Goal: Communication & Community: Answer question/provide support

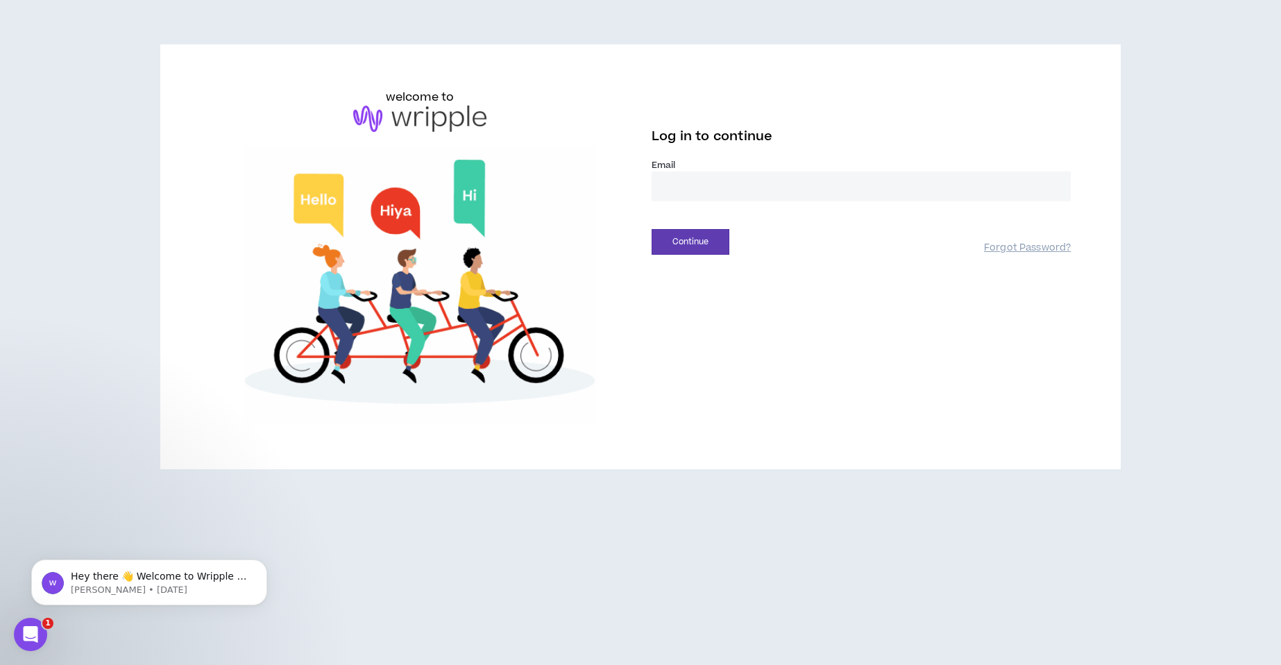
click at [709, 191] on input "email" at bounding box center [861, 186] width 419 height 30
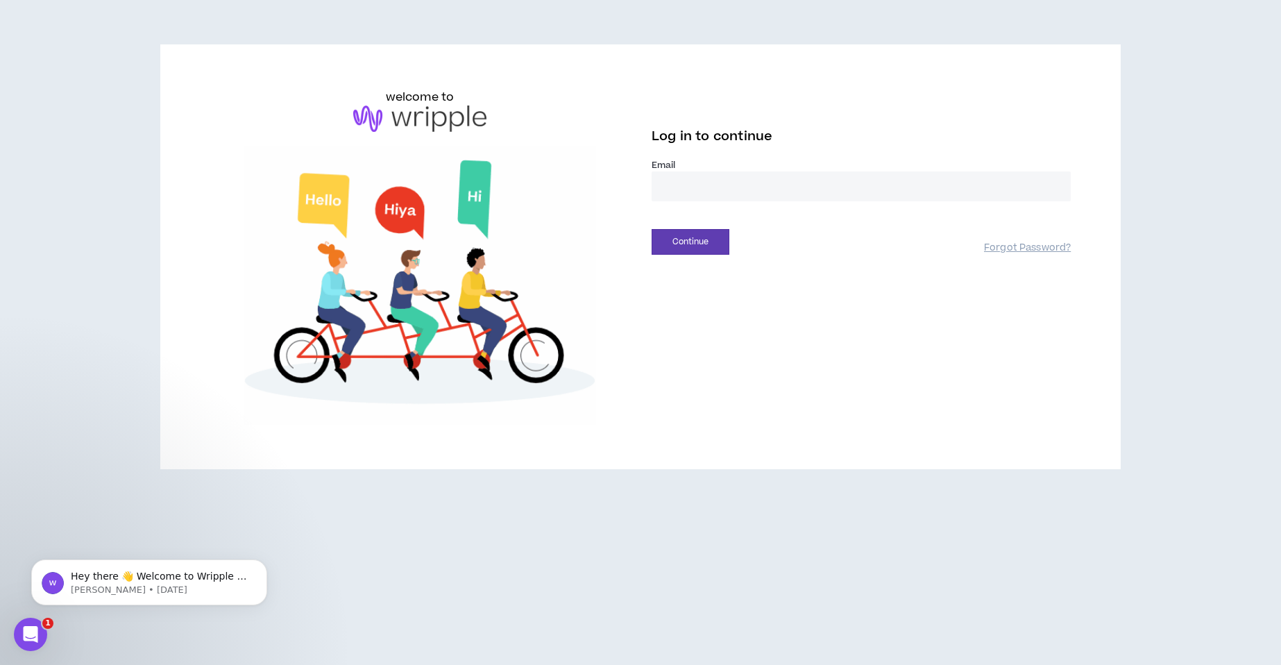
type input "**********"
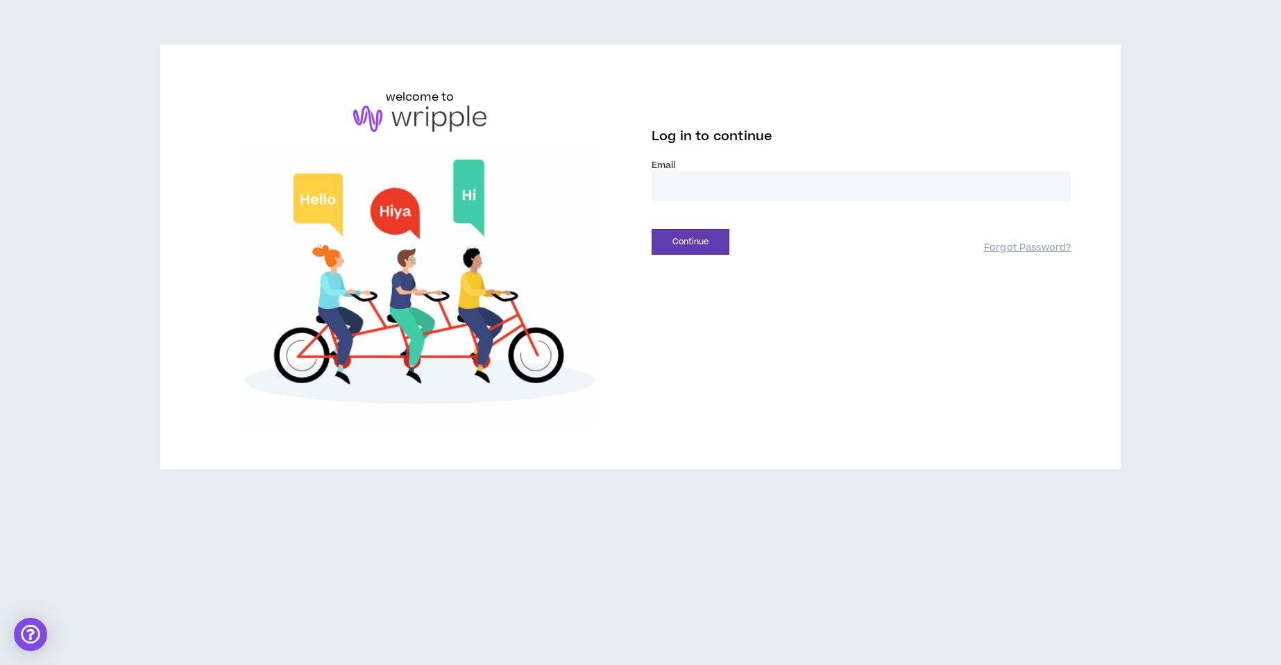
click at [705, 184] on input "email" at bounding box center [861, 186] width 419 height 30
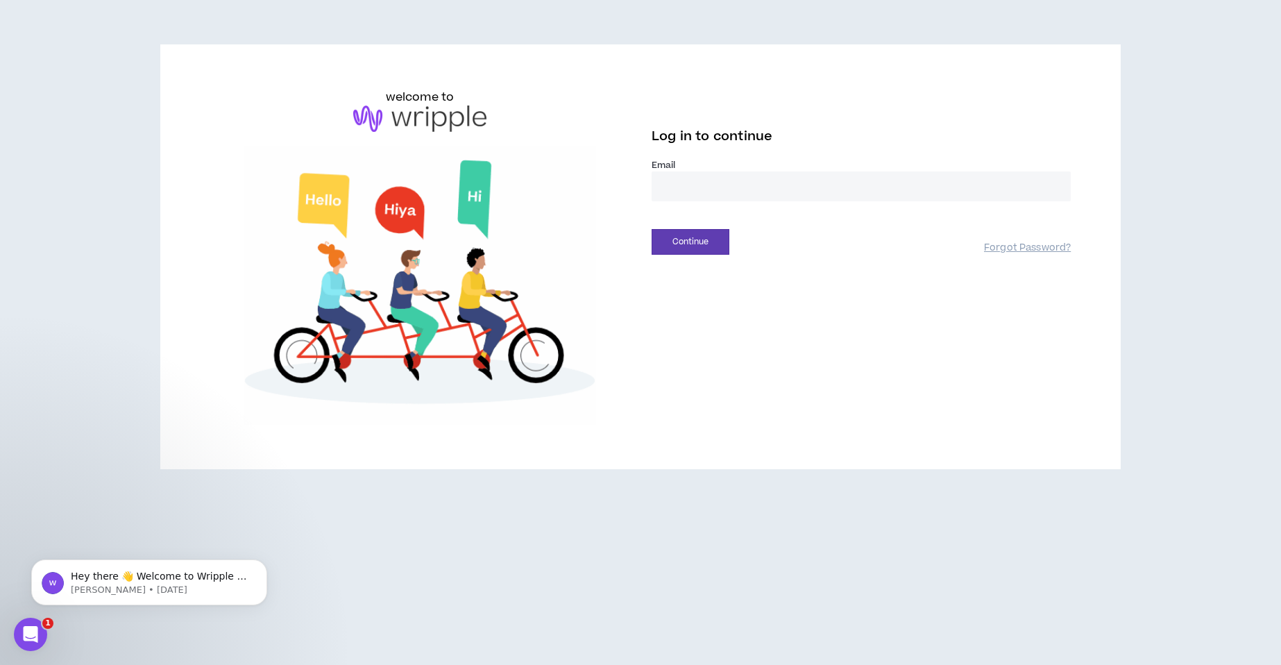
type input "**********"
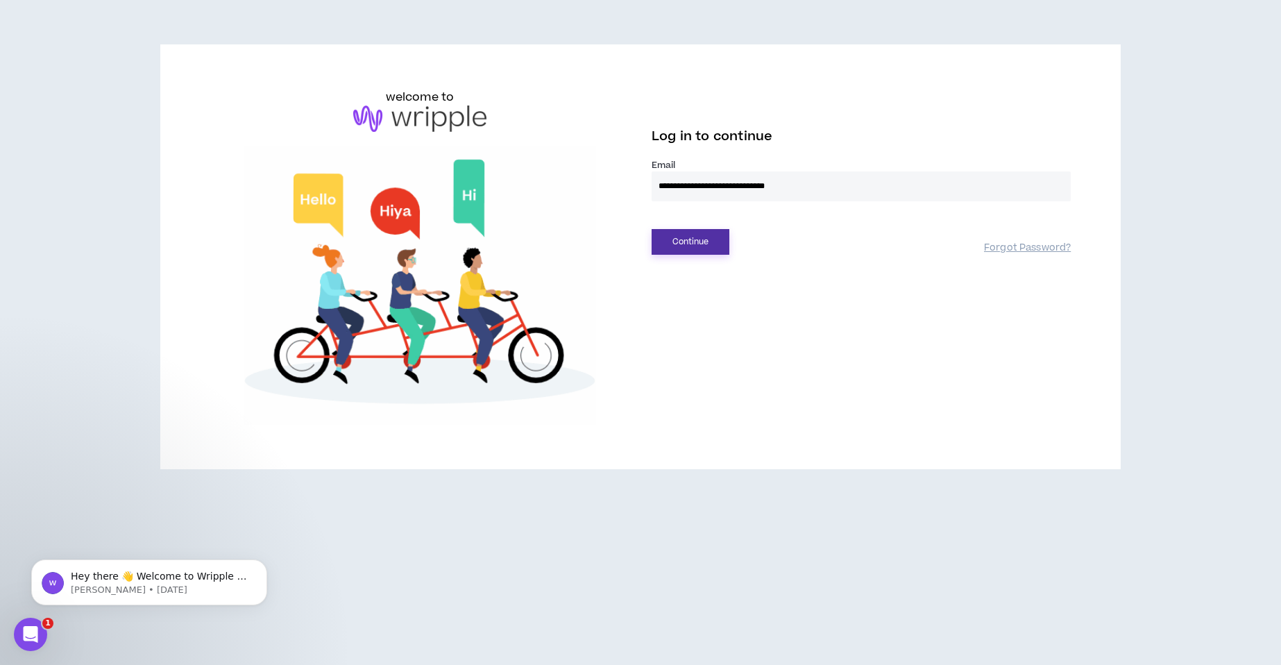
click at [689, 241] on button "Continue" at bounding box center [691, 242] width 78 height 26
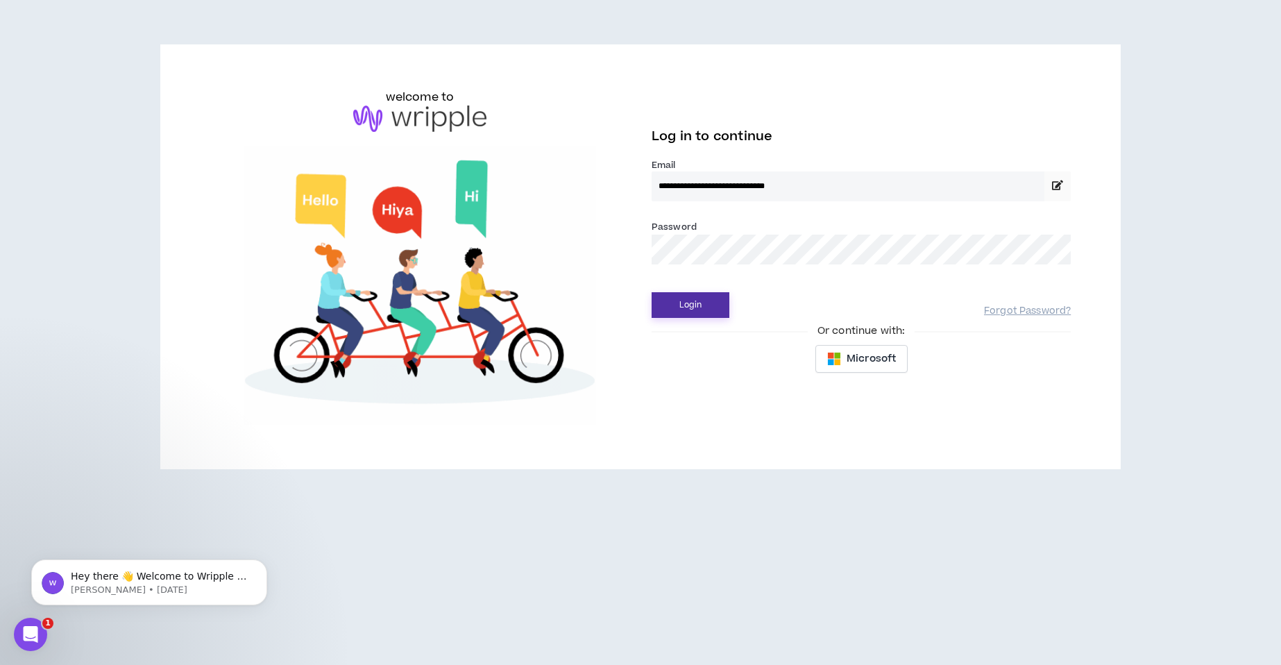
click at [684, 296] on button "Login" at bounding box center [691, 305] width 78 height 26
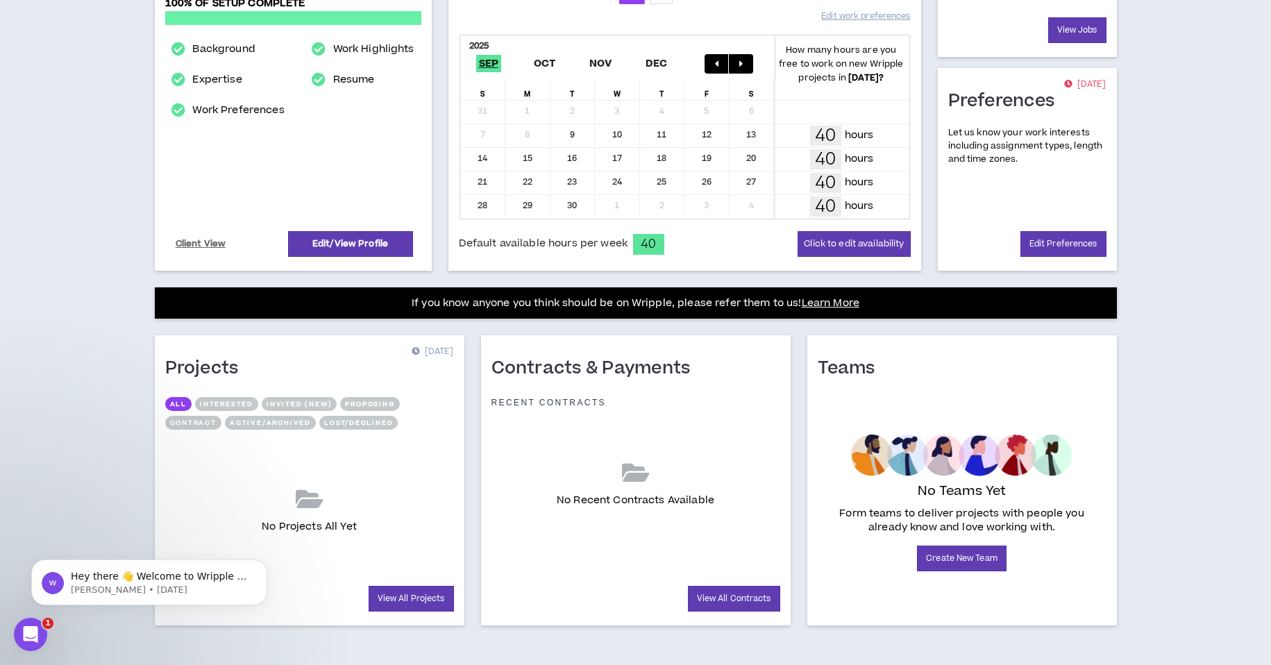
scroll to position [272, 0]
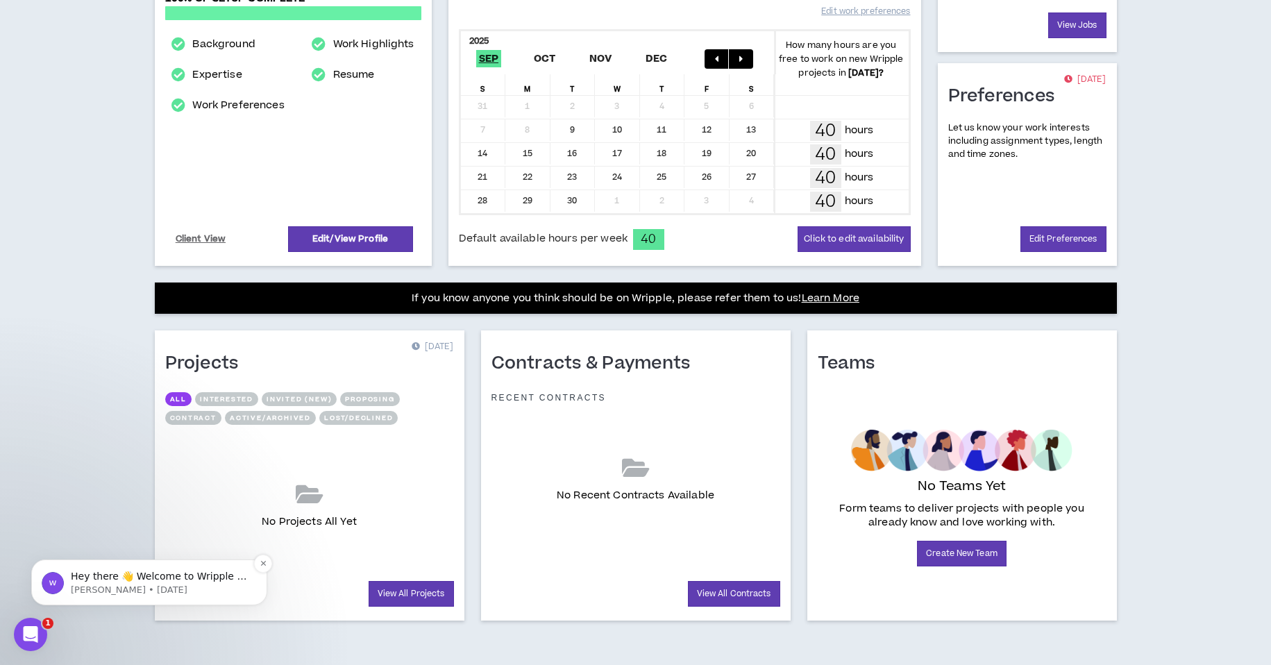
click at [139, 582] on p "Hey there 👋 Welcome to Wripple 🙌 Take a look around! If you have any questions,…" at bounding box center [160, 577] width 179 height 14
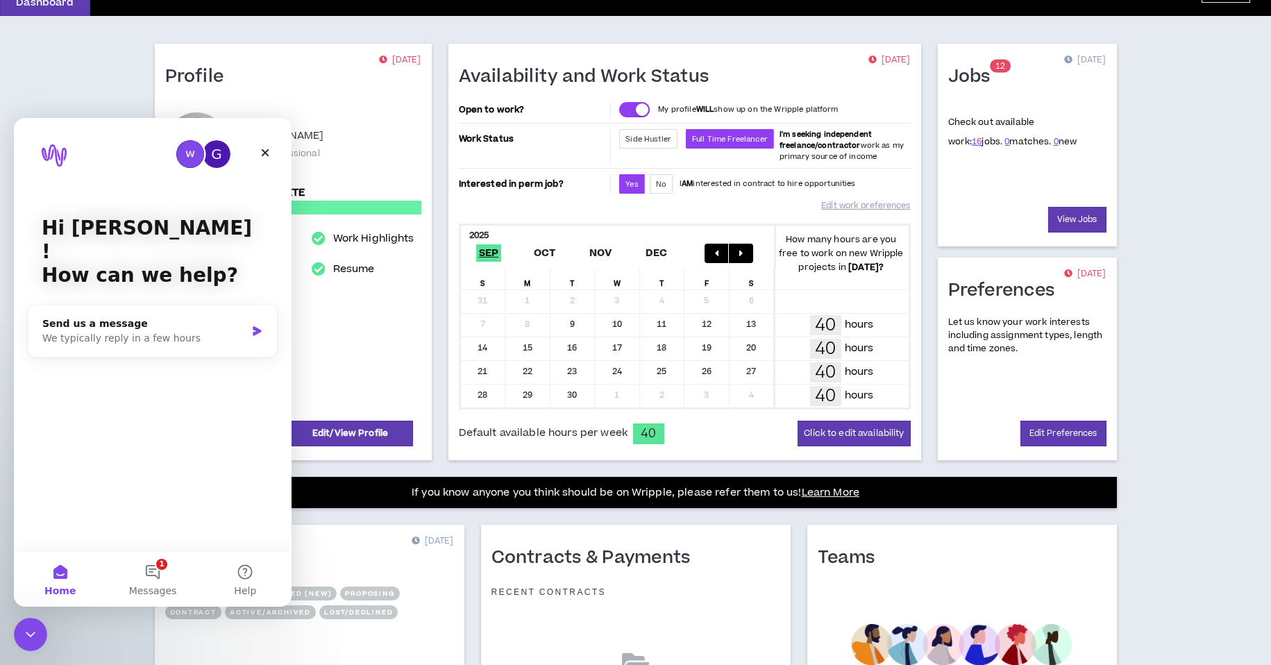
scroll to position [0, 0]
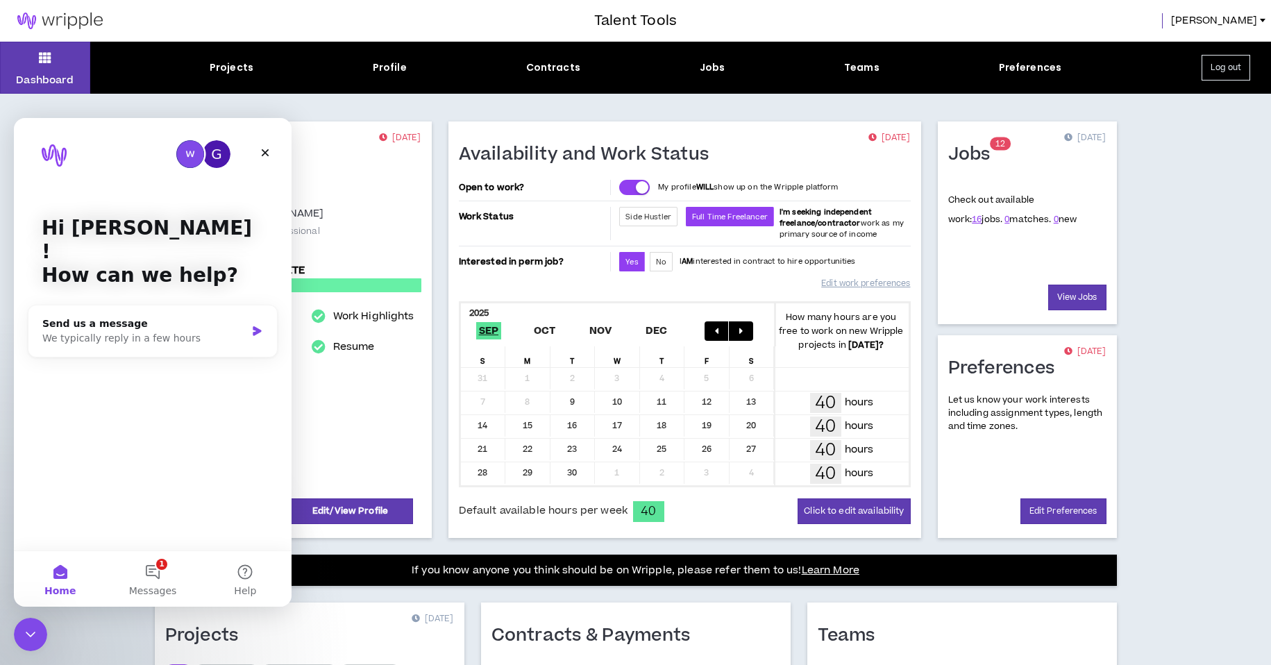
click at [1185, 361] on div "Dashboard Projects Profile Contracts Jobs Teams Preferences Log out Profile [DA…" at bounding box center [635, 489] width 1271 height 895
click at [267, 150] on icon "Close" at bounding box center [266, 153] width 8 height 8
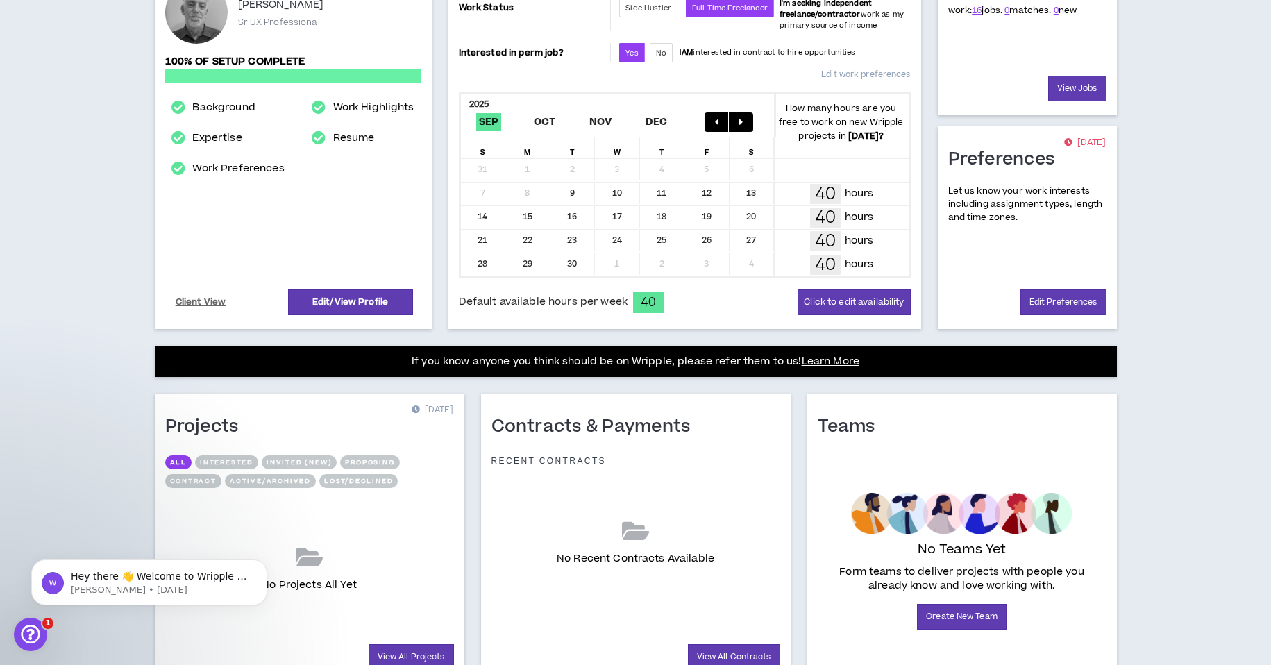
scroll to position [272, 0]
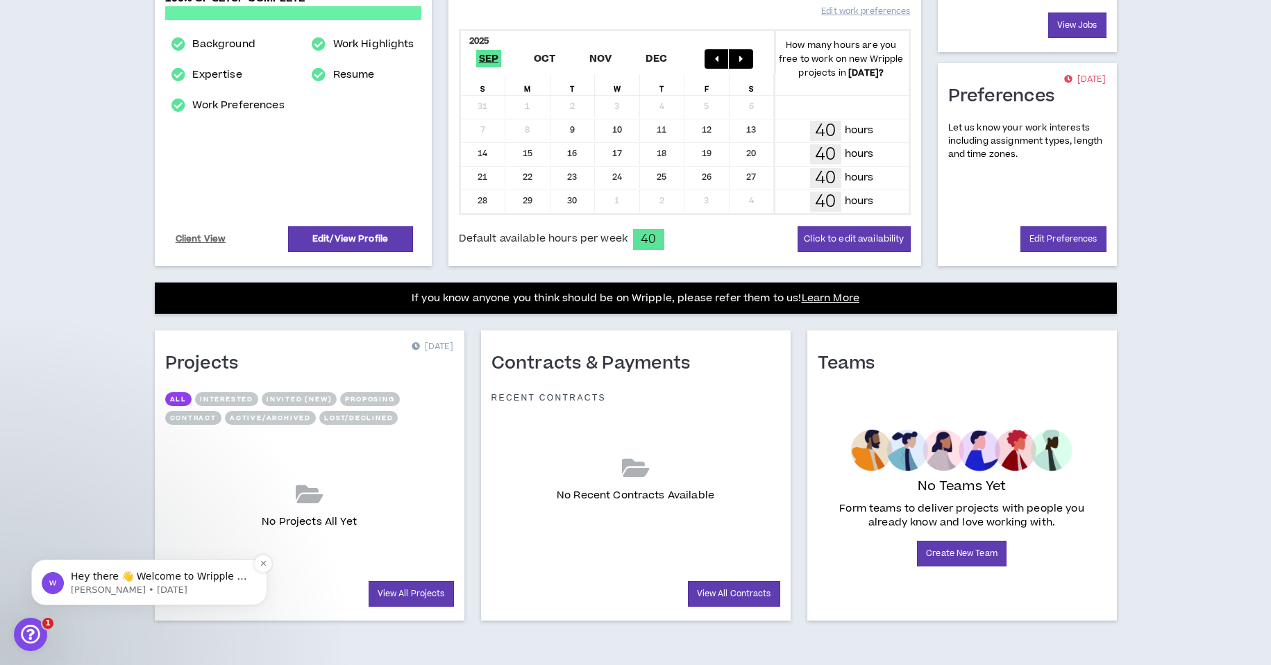
click at [94, 573] on p "Hey there 👋 Welcome to Wripple 🙌 Take a look around! If you have any questions,…" at bounding box center [160, 577] width 179 height 14
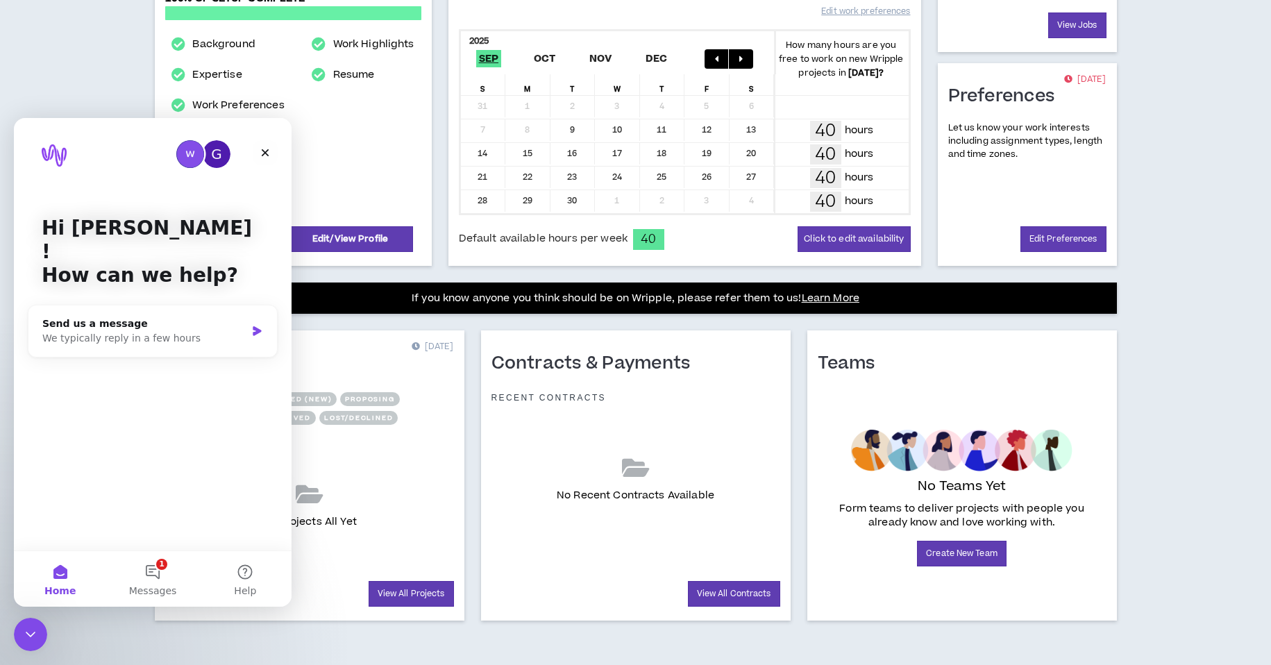
click at [220, 153] on div "G" at bounding box center [217, 154] width 28 height 28
click at [219, 155] on div "G" at bounding box center [217, 154] width 28 height 28
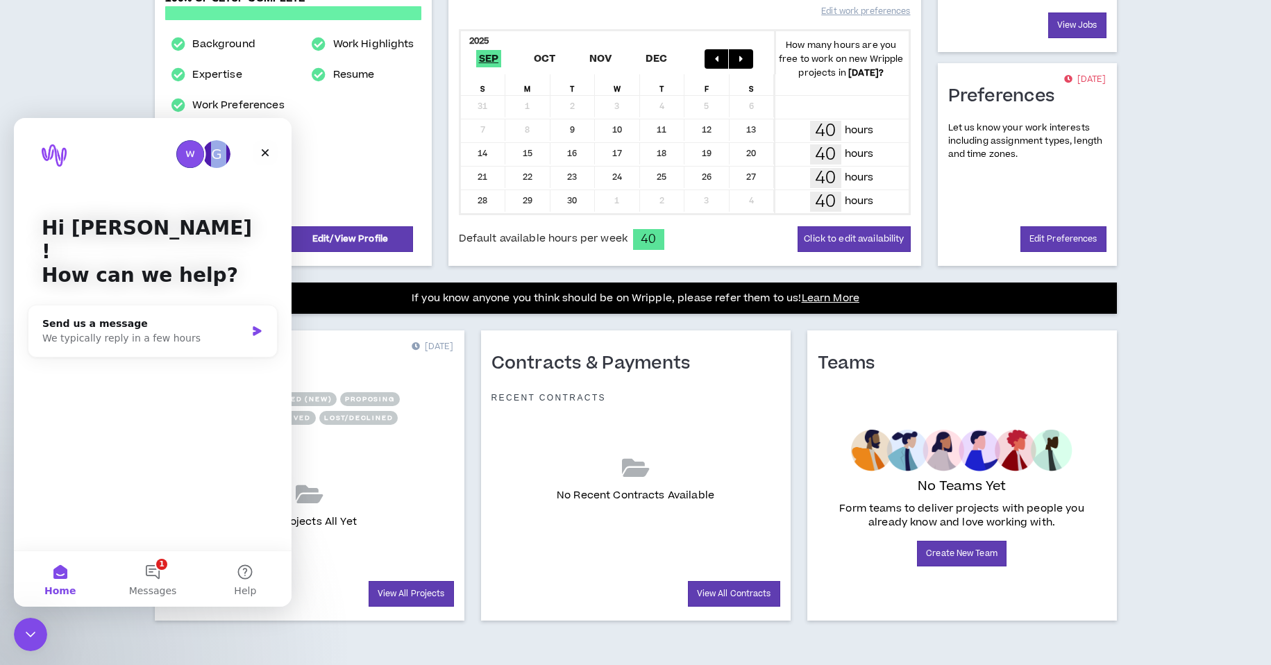
click at [219, 155] on div "G" at bounding box center [217, 154] width 28 height 28
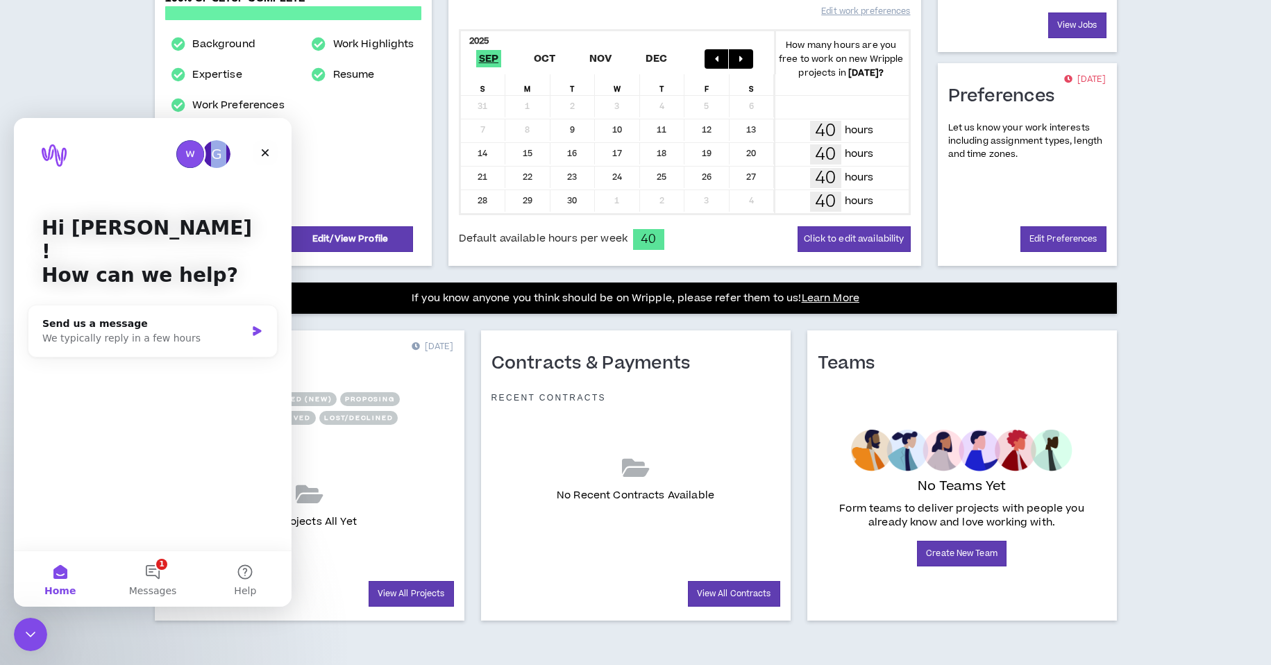
click at [219, 155] on div "G" at bounding box center [217, 154] width 28 height 28
click at [159, 570] on button "1 Messages" at bounding box center [152, 579] width 92 height 56
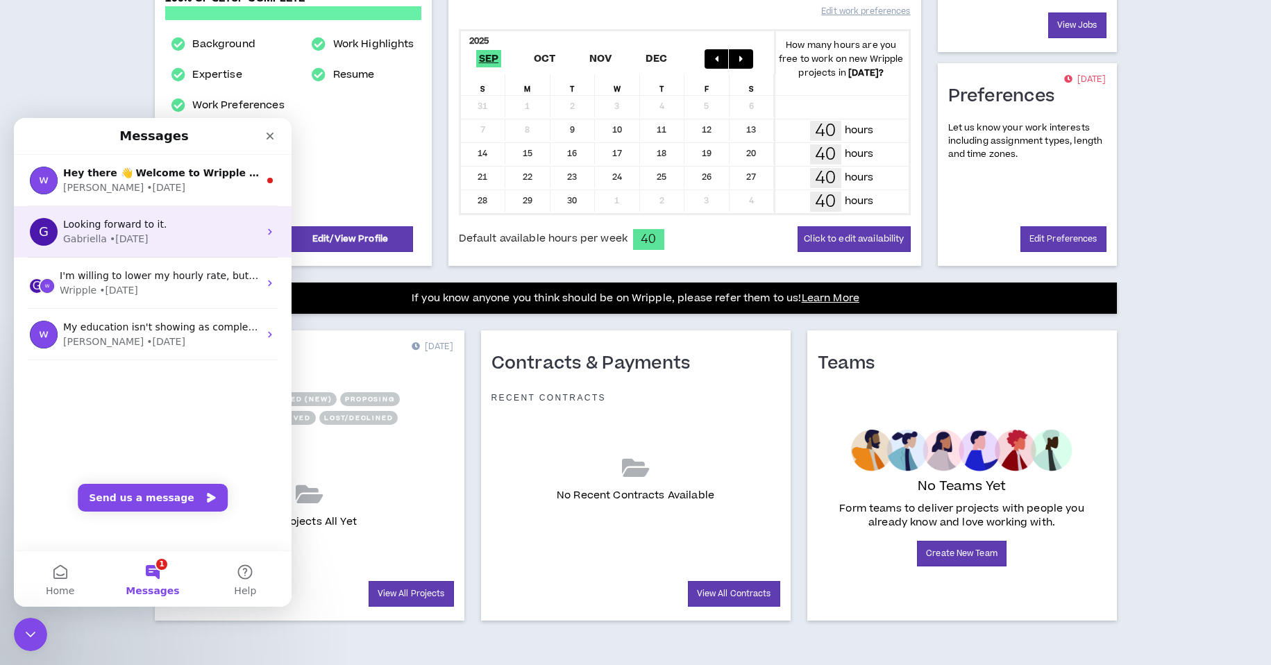
click at [137, 228] on span "Looking forward to it." at bounding box center [114, 224] width 103 height 11
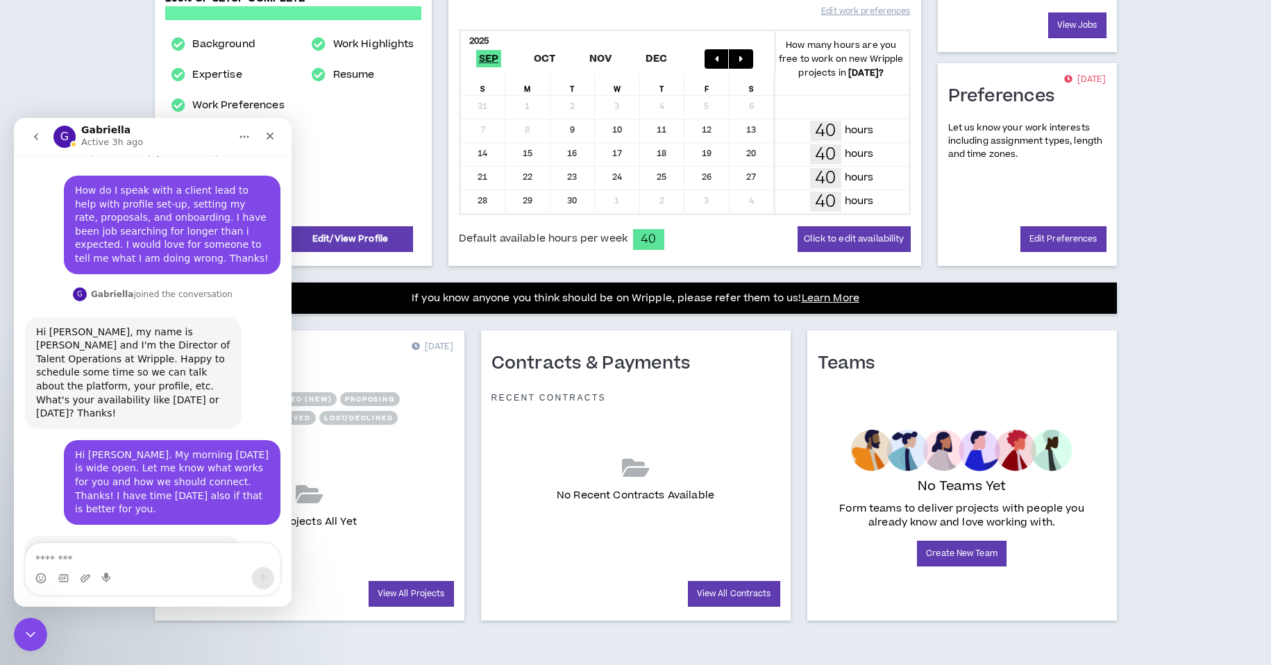
scroll to position [115, 0]
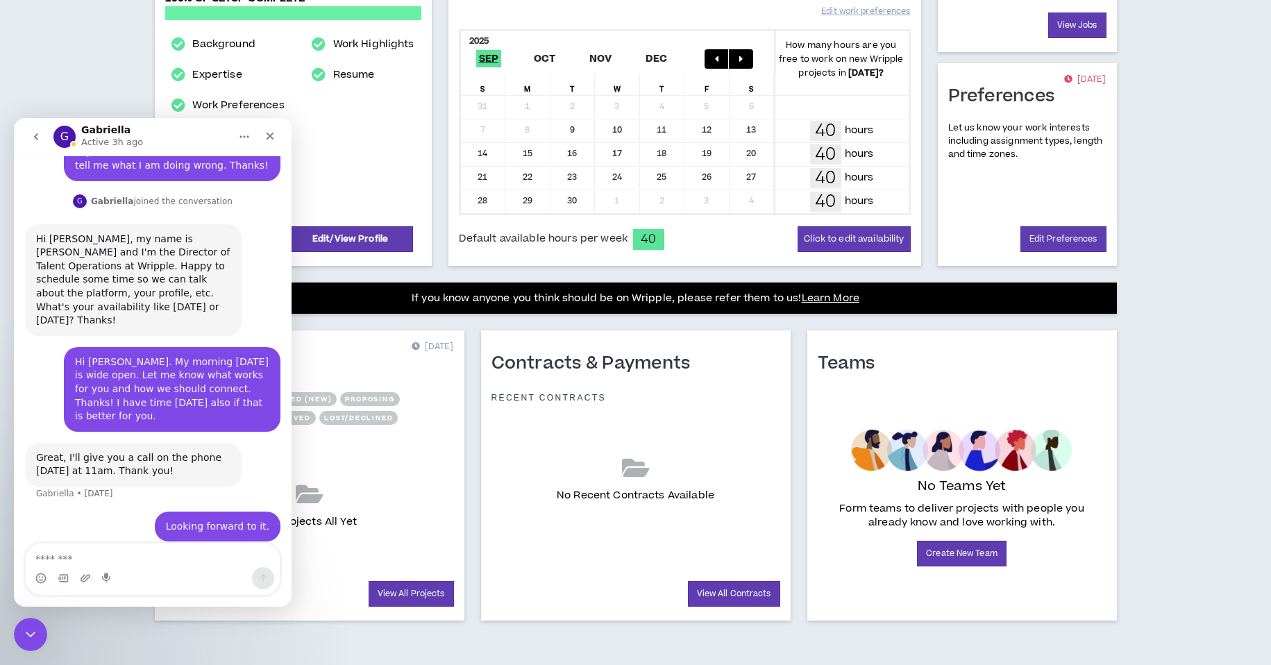
click at [184, 586] on div "Intercom messenger" at bounding box center [153, 578] width 254 height 22
click at [181, 560] on textarea "Message…" at bounding box center [153, 555] width 254 height 24
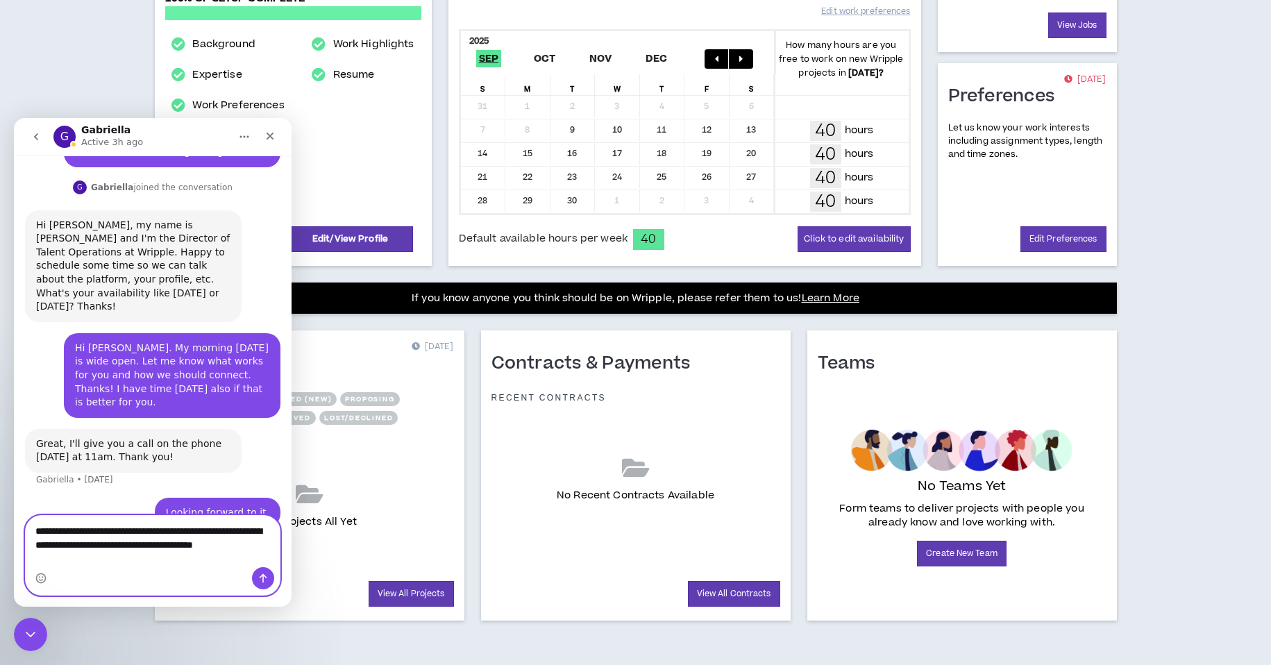
scroll to position [143, 0]
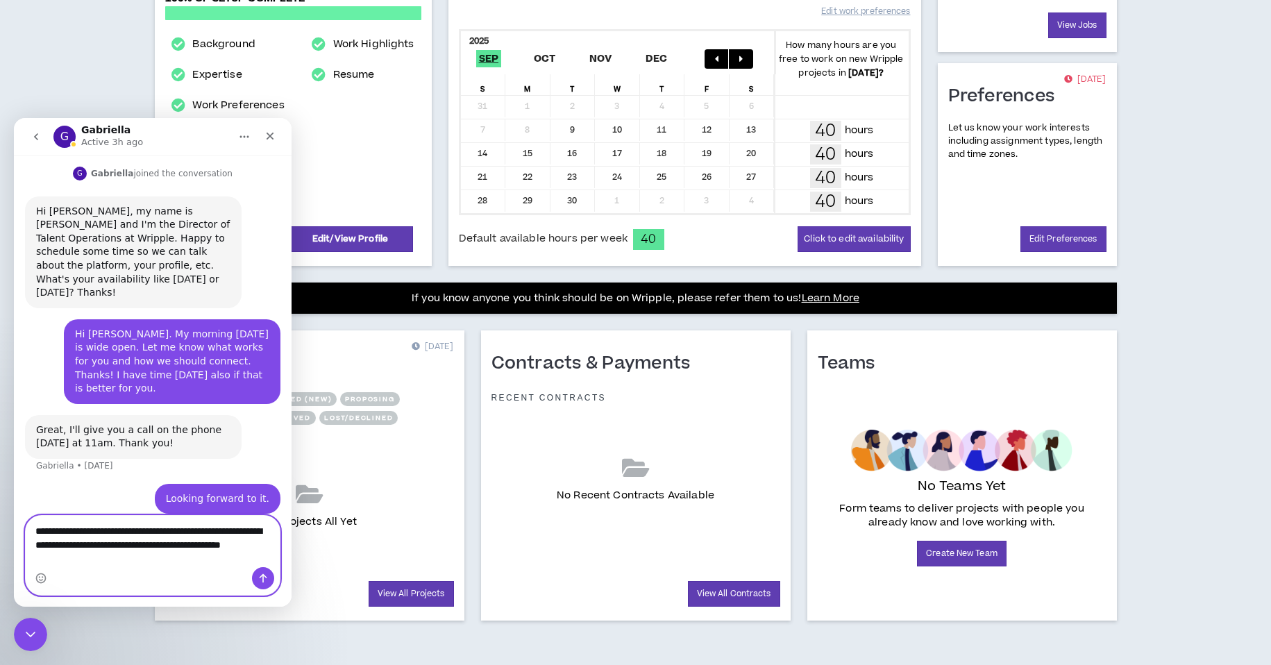
click at [239, 546] on textarea "**********" at bounding box center [153, 541] width 254 height 51
click at [238, 559] on textarea "**********" at bounding box center [153, 541] width 254 height 51
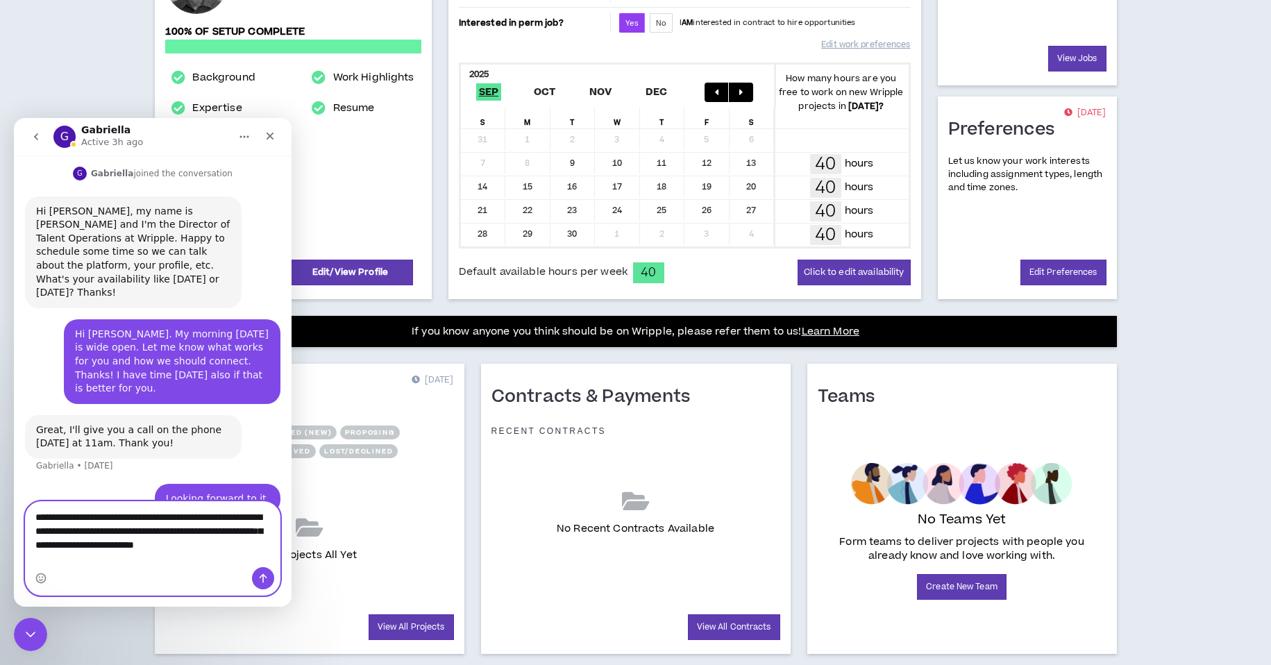
scroll to position [240, 0]
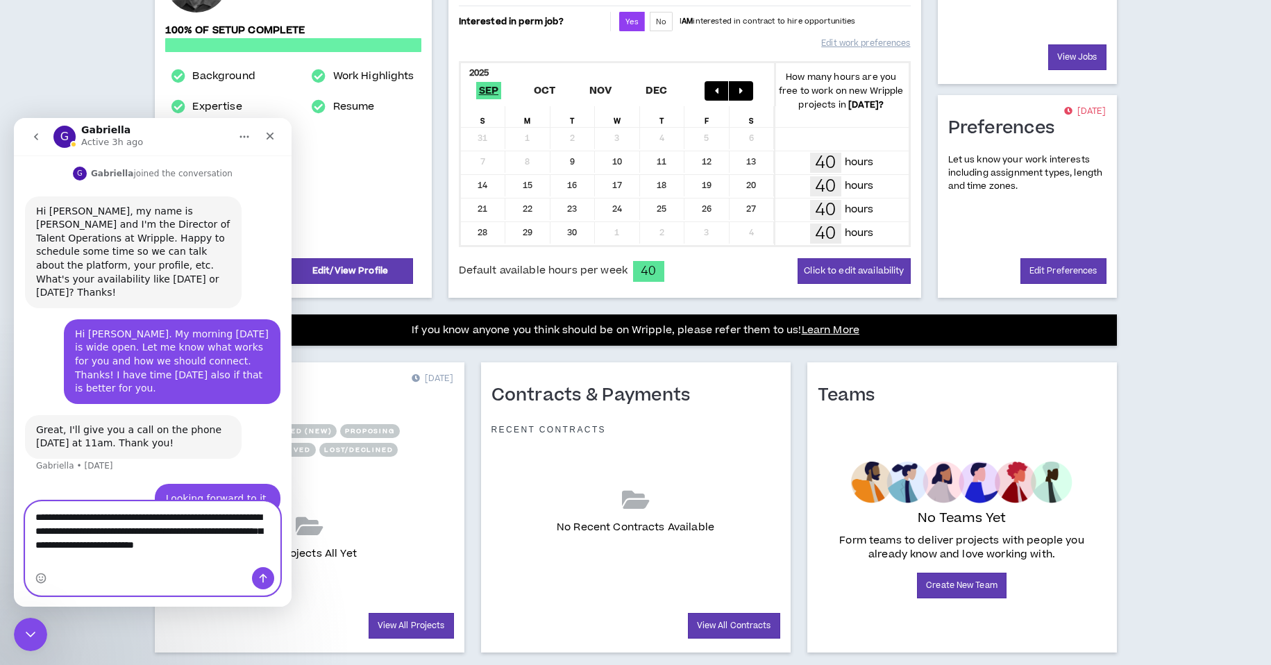
click at [268, 553] on textarea "**********" at bounding box center [153, 527] width 254 height 51
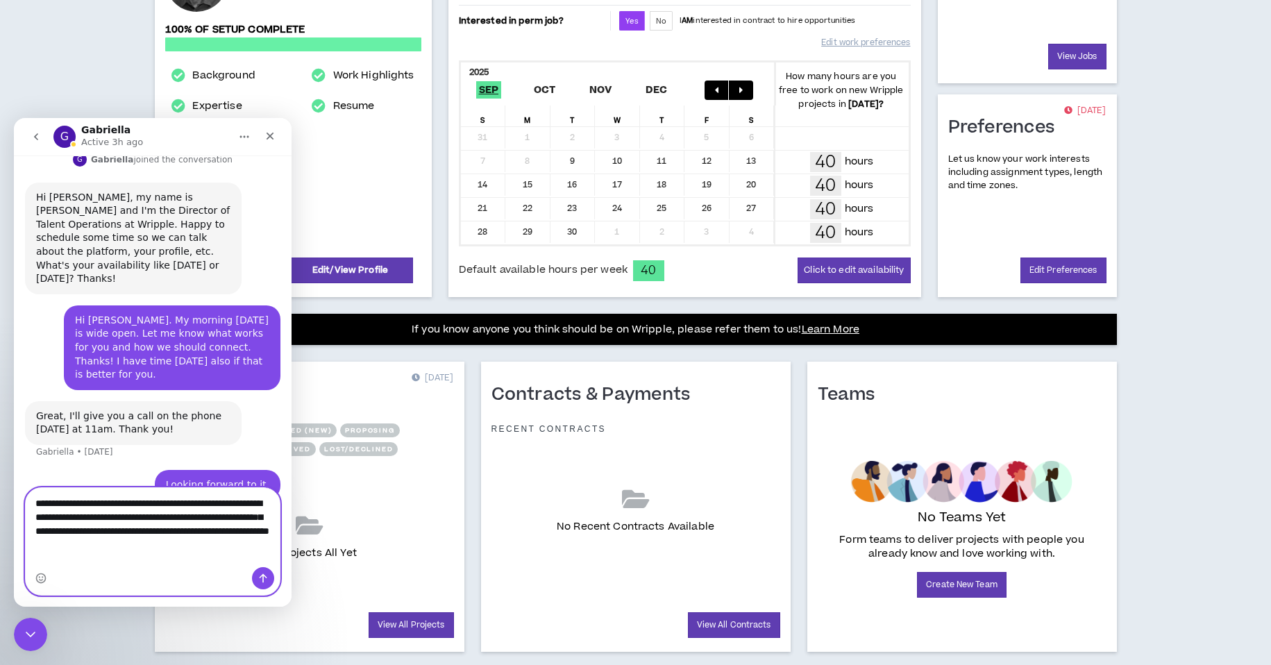
scroll to position [238, 0]
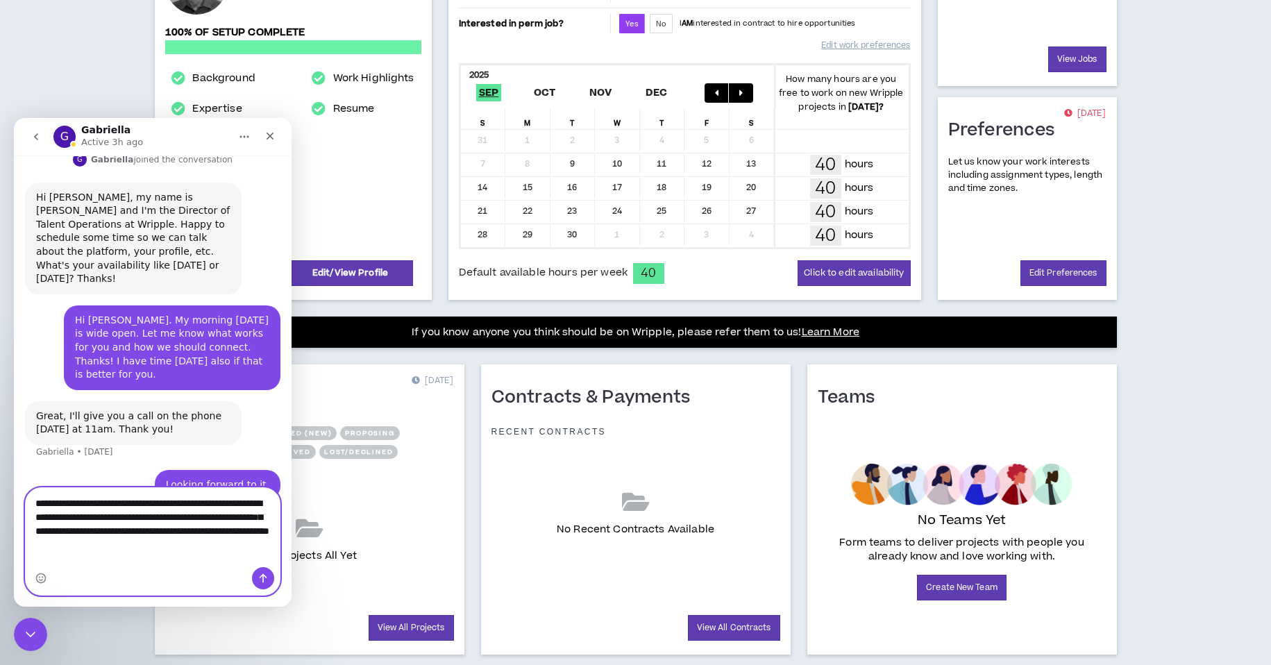
type textarea "**********"
click at [261, 579] on icon "Send a message…" at bounding box center [262, 578] width 11 height 11
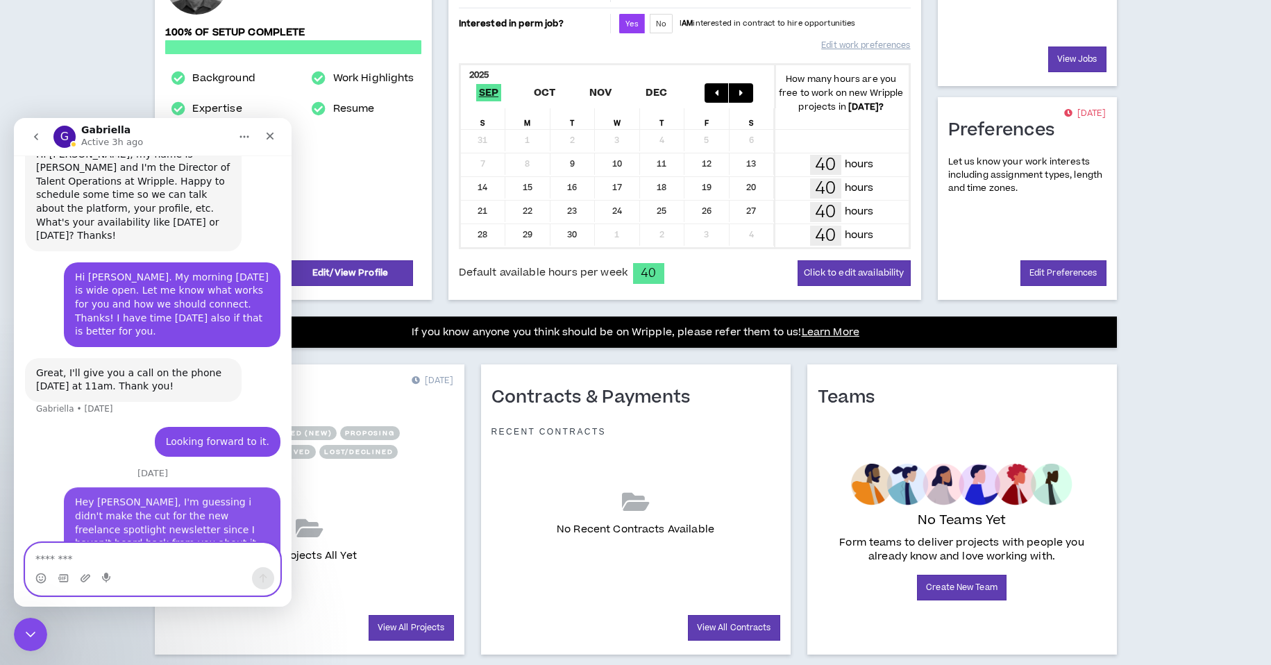
scroll to position [248, 0]
